Goal: Task Accomplishment & Management: Complete application form

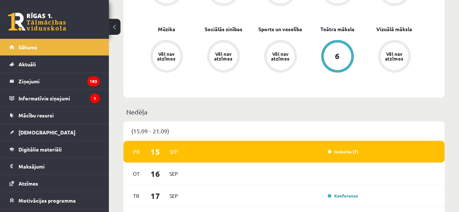
scroll to position [463, 0]
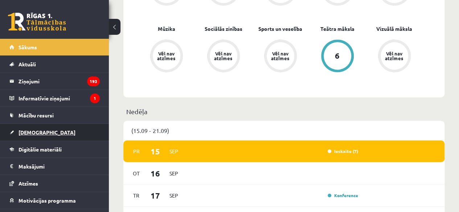
click at [71, 125] on link "[DEMOGRAPHIC_DATA]" at bounding box center [54, 132] width 90 height 17
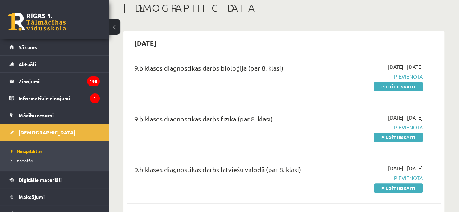
scroll to position [46, 0]
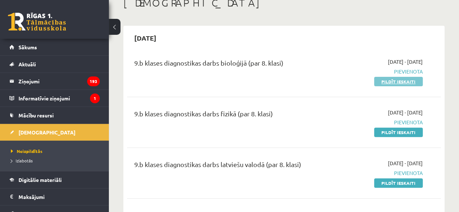
click at [389, 85] on link "Pildīt ieskaiti" at bounding box center [398, 81] width 49 height 9
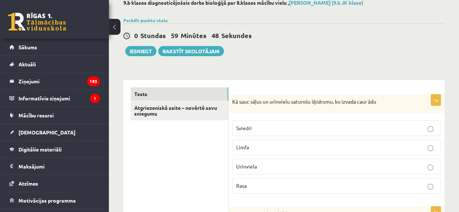
scroll to position [44, 0]
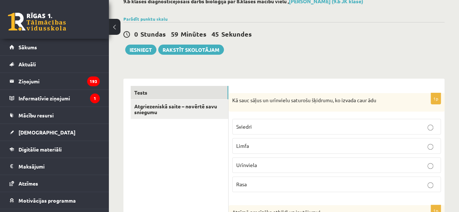
click at [315, 122] on label "Sviedri" at bounding box center [336, 127] width 208 height 16
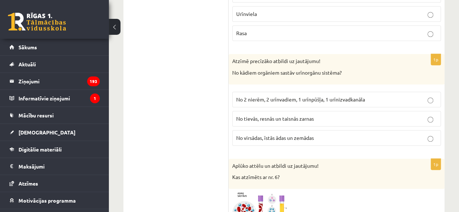
scroll to position [195, 0]
click at [323, 97] on span "No 2 nierēm, 2 urīnvadiem, 1 urīnpūšļa, 1 urīnizvadkanāla" at bounding box center [300, 99] width 129 height 7
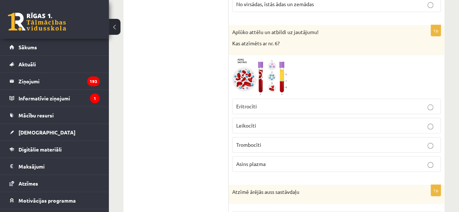
scroll to position [330, 0]
click at [318, 166] on label "Asins plazma" at bounding box center [336, 164] width 208 height 16
click at [280, 79] on img at bounding box center [259, 76] width 54 height 37
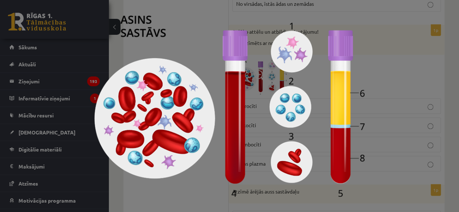
click at [389, 111] on div at bounding box center [229, 106] width 459 height 212
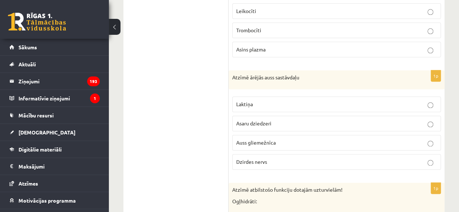
scroll to position [443, 0]
click at [265, 141] on span "Auss gliemežnīca" at bounding box center [256, 143] width 40 height 7
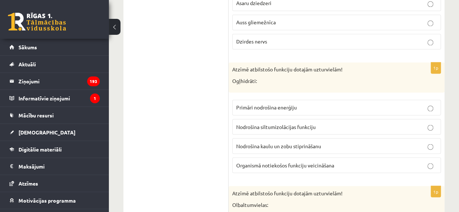
scroll to position [565, 0]
click at [281, 104] on span "Primāri nodrošina enerģiju" at bounding box center [266, 107] width 61 height 7
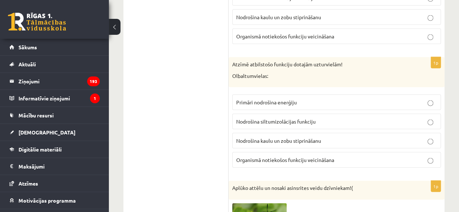
scroll to position [691, 0]
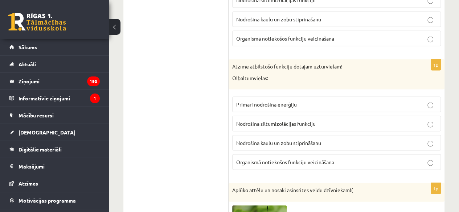
click at [333, 162] on label "Organismā notiekošos funkciju veicināšana" at bounding box center [336, 162] width 208 height 16
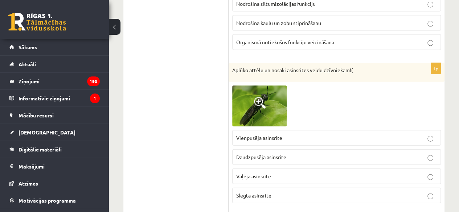
scroll to position [811, 0]
click at [333, 168] on label "Vaļēja asinsrite" at bounding box center [336, 176] width 208 height 16
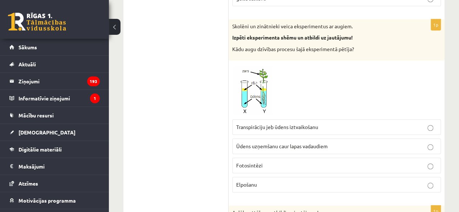
scroll to position [1592, 0]
click at [303, 124] on span "Transpirāciju jeb ūdens iztvaikošanu" at bounding box center [277, 127] width 82 height 7
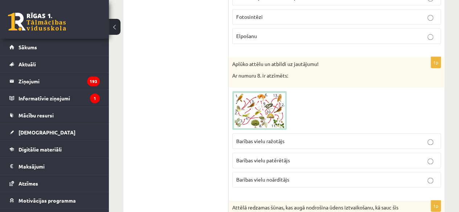
scroll to position [1741, 0]
click at [270, 104] on img at bounding box center [259, 110] width 54 height 39
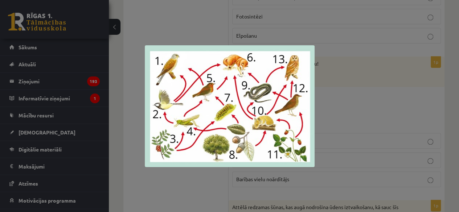
click at [321, 113] on div at bounding box center [229, 106] width 459 height 212
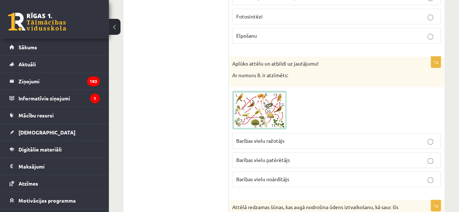
click at [276, 137] on span "Barības vielu ražotājs" at bounding box center [260, 140] width 48 height 7
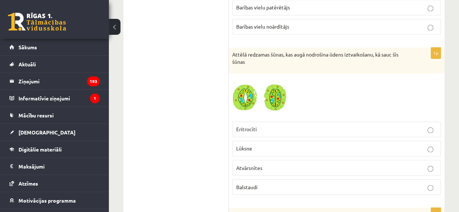
scroll to position [1893, 0]
click at [284, 164] on p "Atvārsnītes" at bounding box center [336, 168] width 200 height 8
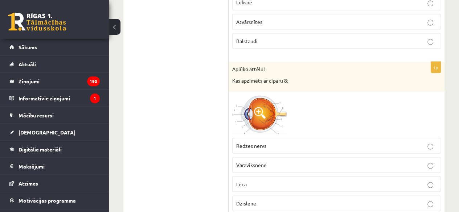
scroll to position [2043, 0]
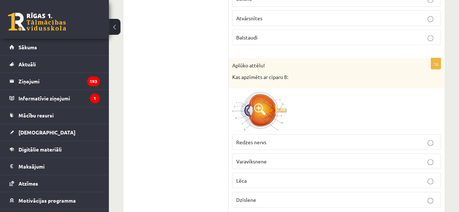
click at [284, 138] on p "Redzes nervs" at bounding box center [336, 142] width 200 height 8
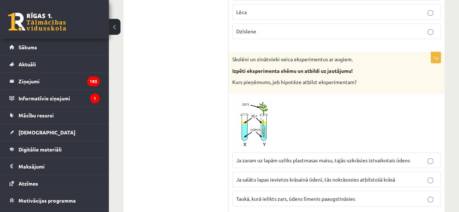
scroll to position [2212, 0]
click at [288, 157] on span "Ja zaram uz lapām uzliks plastmasas maisu, tajās uzkrāsies iztvaikotais ūdens" at bounding box center [323, 160] width 174 height 7
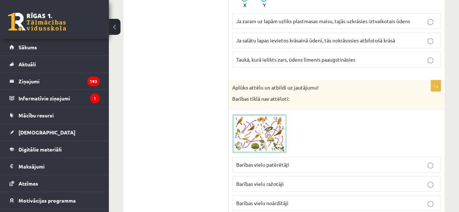
scroll to position [2351, 0]
click at [260, 128] on img at bounding box center [259, 133] width 54 height 39
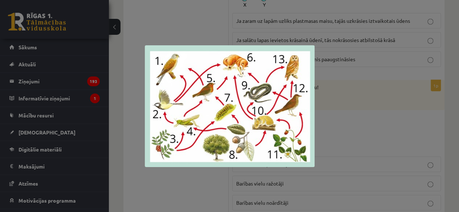
click at [343, 102] on div at bounding box center [229, 106] width 459 height 212
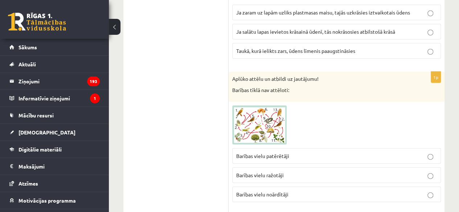
scroll to position [2359, 0]
click at [266, 117] on img at bounding box center [259, 125] width 54 height 39
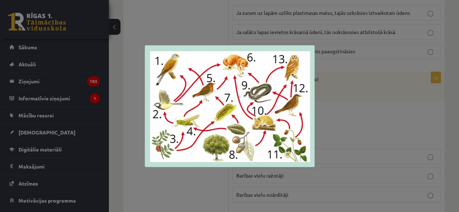
click at [351, 93] on div at bounding box center [229, 106] width 459 height 212
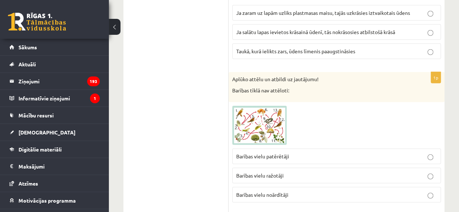
click at [315, 191] on p "Barības vielu noārdītāji" at bounding box center [336, 195] width 200 height 8
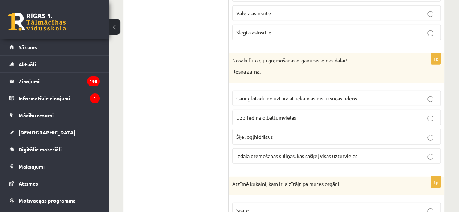
scroll to position [973, 0]
click at [313, 95] on span "Caur gļotādu no uztura atliekām asinīs uzsūcas ūdens" at bounding box center [296, 98] width 121 height 7
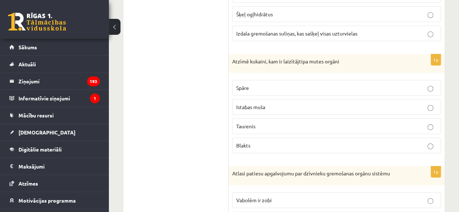
scroll to position [1098, 0]
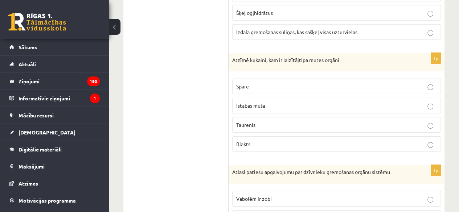
click at [322, 83] on p "Spāre" at bounding box center [336, 87] width 200 height 8
click at [331, 121] on p "Taurenis" at bounding box center [336, 125] width 200 height 8
click at [297, 98] on label "Istabas muša" at bounding box center [336, 106] width 208 height 16
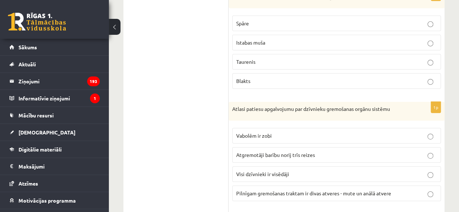
scroll to position [1162, 0]
click at [292, 151] on span "Atgremotāji barību norij trīs reizes" at bounding box center [275, 154] width 79 height 7
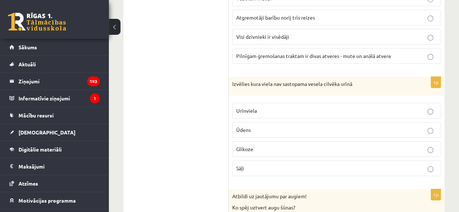
scroll to position [1299, 0]
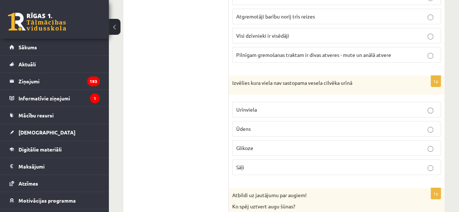
click at [294, 144] on p "Glikoze" at bounding box center [336, 148] width 200 height 8
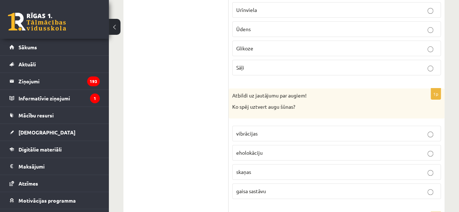
scroll to position [1407, 0]
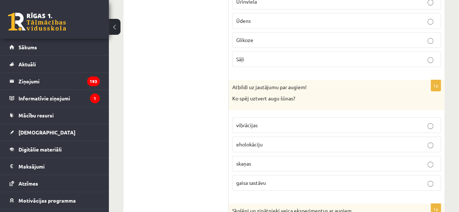
click at [280, 179] on p "gaisa sastāvu" at bounding box center [336, 183] width 200 height 8
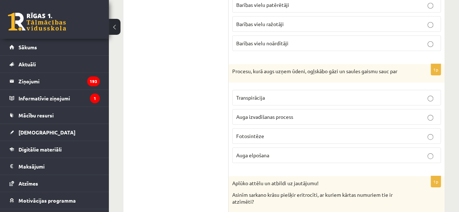
scroll to position [2509, 0]
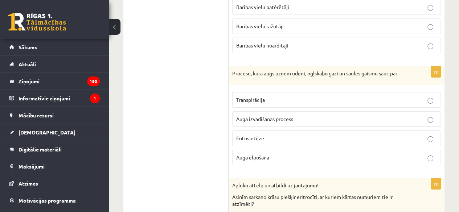
click at [285, 135] on p "Fotosintēze" at bounding box center [336, 139] width 200 height 8
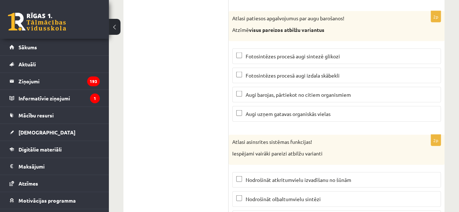
scroll to position [3539, 0]
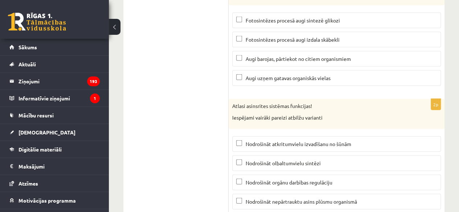
click at [241, 198] on p "Nodrošināt nepārtrauktu asins plūsmu organismā" at bounding box center [336, 202] width 200 height 8
click at [249, 141] on span "Nodrošināt atkritumvielu izvadīšanu no šūnām" at bounding box center [298, 144] width 106 height 7
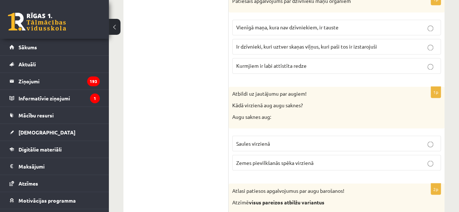
scroll to position [3331, 0]
click at [276, 159] on span "Zemes pievilkšanās spēka virzienā" at bounding box center [274, 162] width 77 height 7
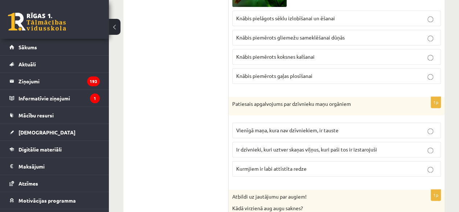
scroll to position [3227, 0]
click at [306, 146] on span "Ir dzīvnieki, kuri uztver skaņas viļņus, kuri paši tos ir izstarojuši" at bounding box center [306, 149] width 141 height 7
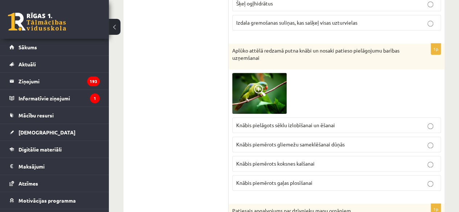
scroll to position [3120, 0]
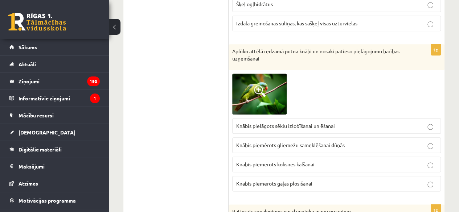
click at [258, 85] on span at bounding box center [260, 91] width 12 height 12
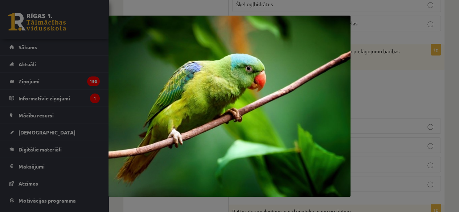
click at [389, 71] on div at bounding box center [229, 106] width 459 height 212
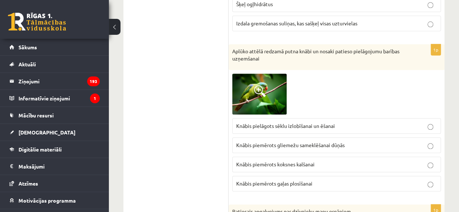
click at [339, 122] on p "Knābis pielāgots sēklu izlobīšanai un ēšanai" at bounding box center [336, 126] width 200 height 8
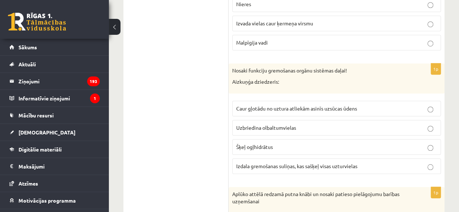
scroll to position [2975, 0]
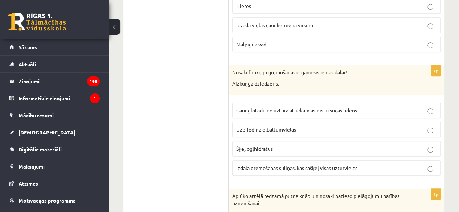
click at [380, 164] on p "Izdala gremošanas suliņas, kas sašķeļ visas uzturvielas" at bounding box center [336, 168] width 200 height 8
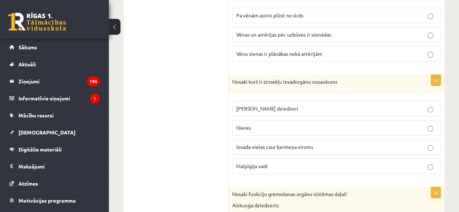
scroll to position [2853, 0]
click at [318, 163] on p "Malpīgija vadi" at bounding box center [336, 167] width 200 height 8
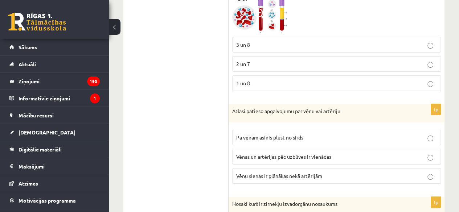
scroll to position [2731, 0]
click at [340, 149] on fieldset "Pa vēnām asinis plūst no sirds Vēnas un artērijas pēc uzbūves ir vienādas Vēnu …" at bounding box center [336, 157] width 208 height 60
click at [343, 169] on label "Vēnu sienas ir plānākas nekā artērijām" at bounding box center [336, 177] width 208 height 16
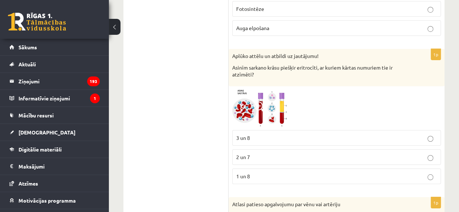
scroll to position [2638, 0]
click at [242, 95] on img at bounding box center [259, 108] width 54 height 37
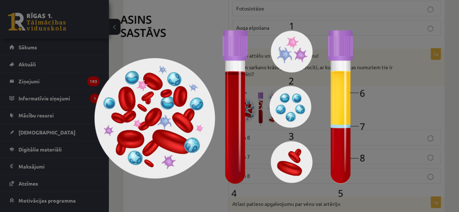
click at [365, 111] on div at bounding box center [229, 106] width 459 height 212
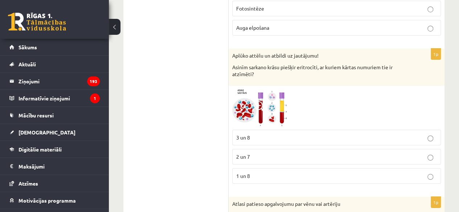
click at [267, 134] on p "3 un 8" at bounding box center [336, 138] width 200 height 8
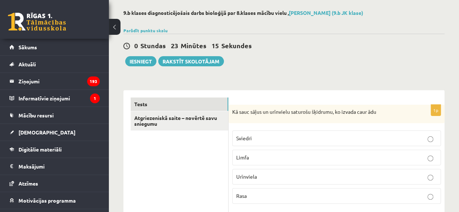
scroll to position [0, 0]
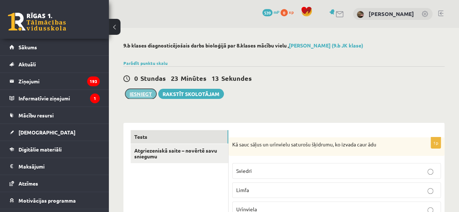
click at [142, 95] on button "Iesniegt" at bounding box center [140, 94] width 31 height 10
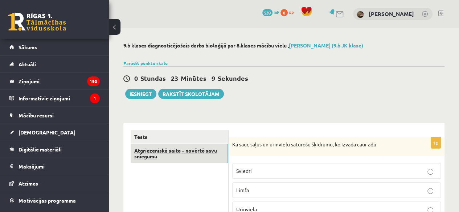
click at [199, 153] on link "Atgriezeniskā saite – novērtē savu sniegumu" at bounding box center [180, 154] width 98 height 20
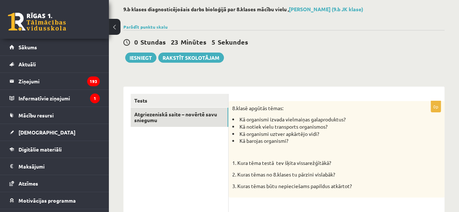
scroll to position [34, 0]
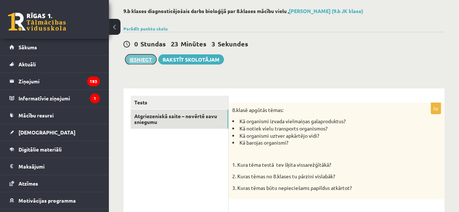
click at [146, 58] on button "Iesniegt" at bounding box center [140, 59] width 31 height 10
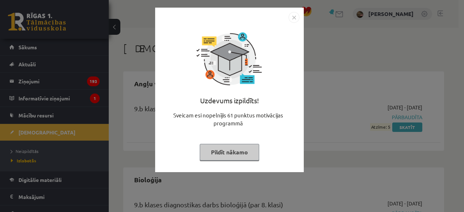
click at [250, 153] on button "Pildīt nākamo" at bounding box center [229, 152] width 59 height 17
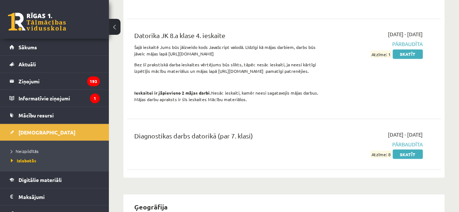
scroll to position [559, 0]
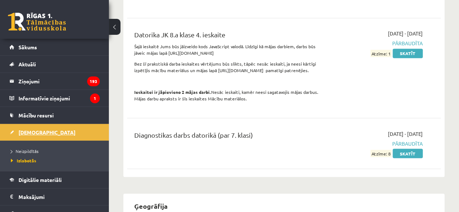
click at [43, 132] on link "[DEMOGRAPHIC_DATA]" at bounding box center [54, 132] width 90 height 17
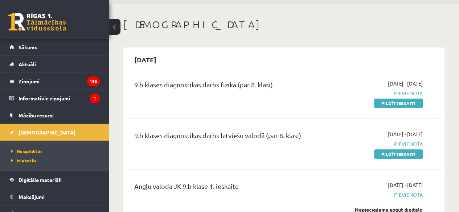
scroll to position [24, 0]
click at [396, 155] on link "Pildīt ieskaiti" at bounding box center [398, 153] width 49 height 9
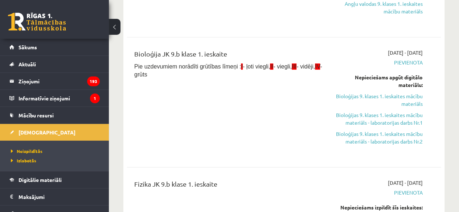
scroll to position [249, 0]
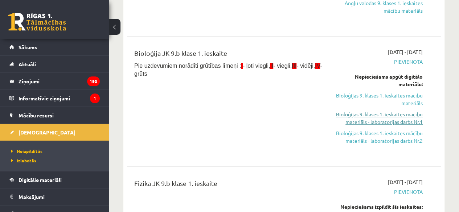
click at [366, 122] on link "Bioloģijas 9. klases 1. ieskaites mācību materiāls - laboratorijas darbs Nr.1" at bounding box center [378, 118] width 89 height 15
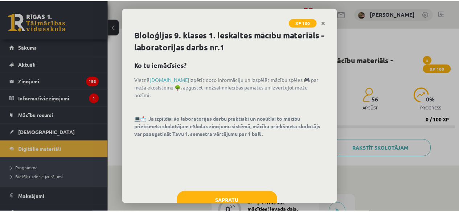
scroll to position [22, 0]
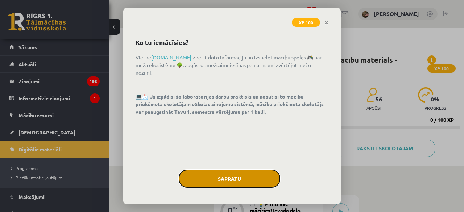
click at [239, 175] on button "Sapratu" at bounding box center [230, 179] width 102 height 18
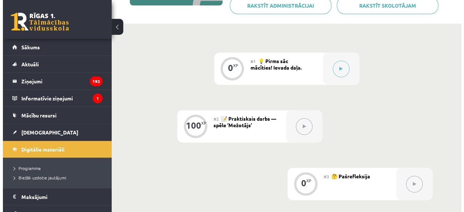
scroll to position [142, 0]
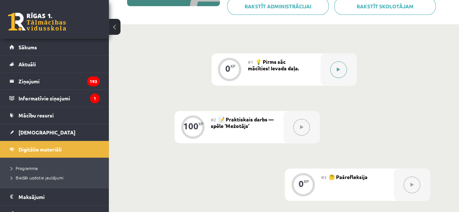
click at [343, 75] on button at bounding box center [338, 69] width 17 height 17
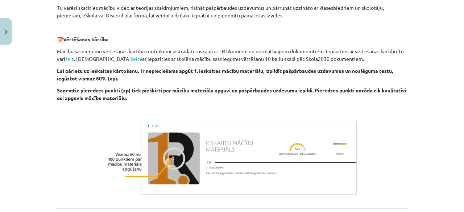
scroll to position [301, 0]
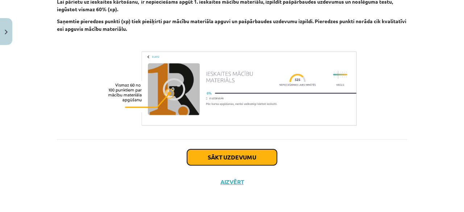
click at [258, 157] on button "Sākt uzdevumu" at bounding box center [232, 157] width 90 height 16
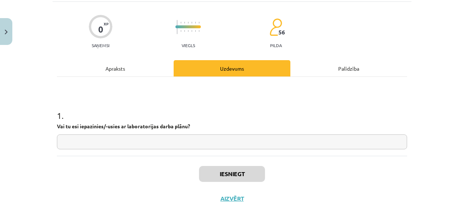
scroll to position [46, 0]
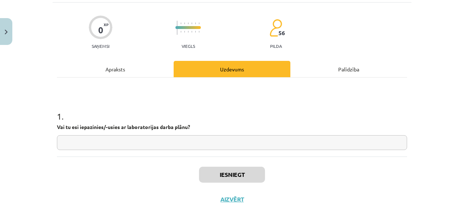
click at [114, 74] on div "Apraksts" at bounding box center [115, 69] width 117 height 16
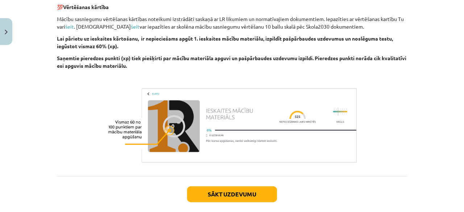
scroll to position [293, 0]
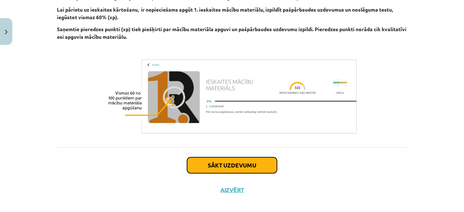
click at [214, 162] on button "Sākt uzdevumu" at bounding box center [232, 165] width 90 height 16
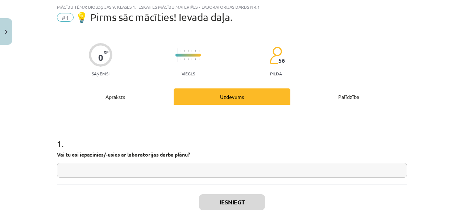
scroll to position [18, 0]
click at [220, 169] on input "text" at bounding box center [232, 170] width 350 height 15
type input "**"
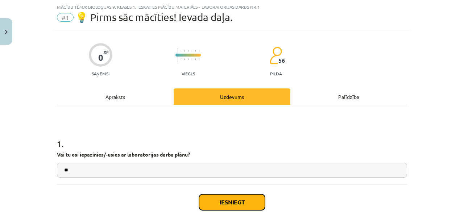
click at [257, 201] on button "Iesniegt" at bounding box center [232, 202] width 66 height 16
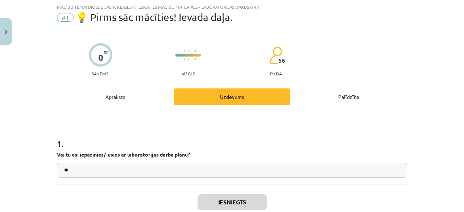
scroll to position [57, 0]
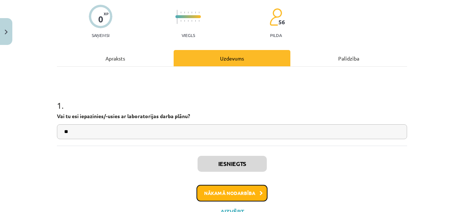
click at [249, 194] on button "Nākamā nodarbība" at bounding box center [232, 193] width 71 height 17
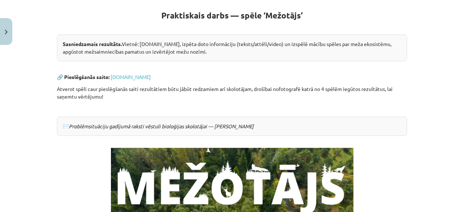
scroll to position [128, 0]
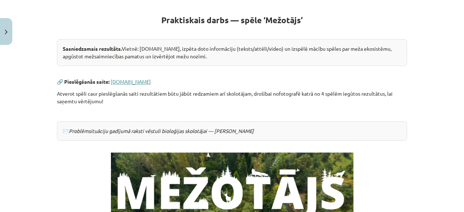
click at [132, 80] on link "[DOMAIN_NAME]" at bounding box center [131, 81] width 40 height 7
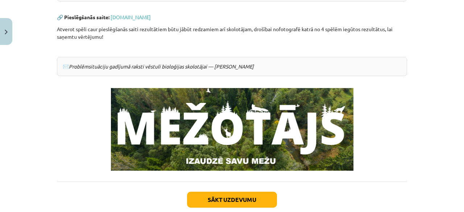
scroll to position [191, 0]
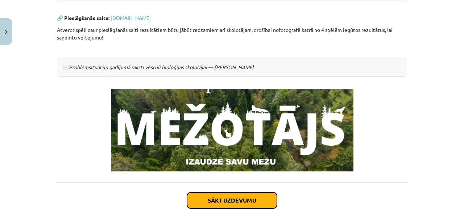
click at [222, 198] on button "Sākt uzdevumu" at bounding box center [232, 201] width 90 height 16
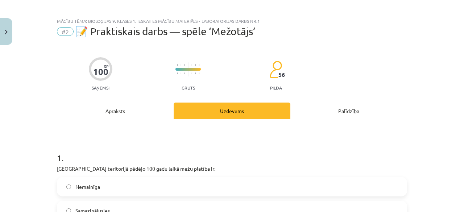
scroll to position [4, 0]
